Goal: Task Accomplishment & Management: Manage account settings

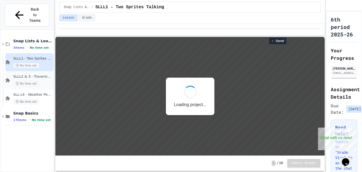
scroll to position [1, 0]
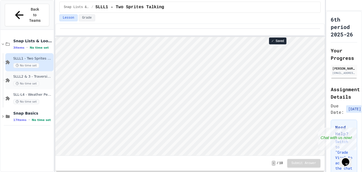
click at [43, 81] on div "No time set" at bounding box center [32, 83] width 39 height 5
